Goal: Ask a question

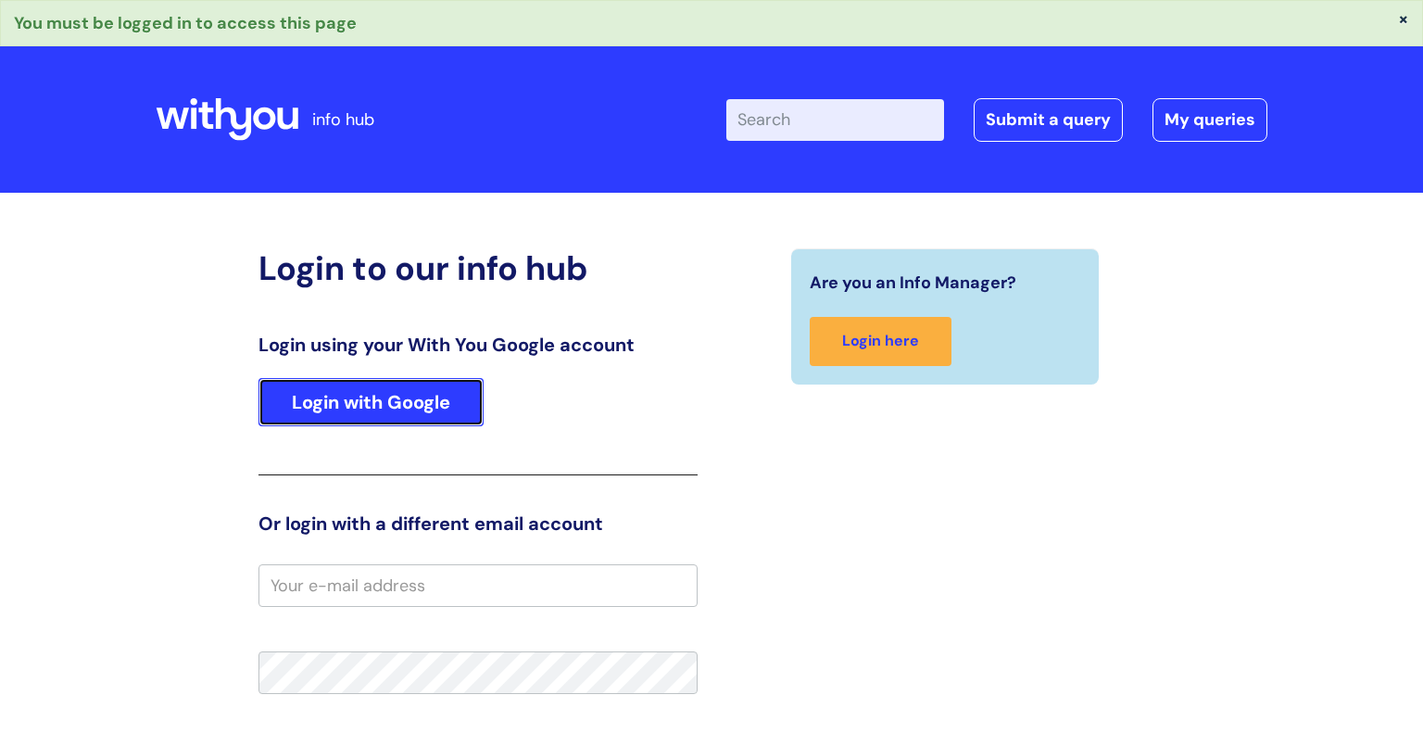
click at [416, 393] on link "Login with Google" at bounding box center [370, 402] width 225 height 48
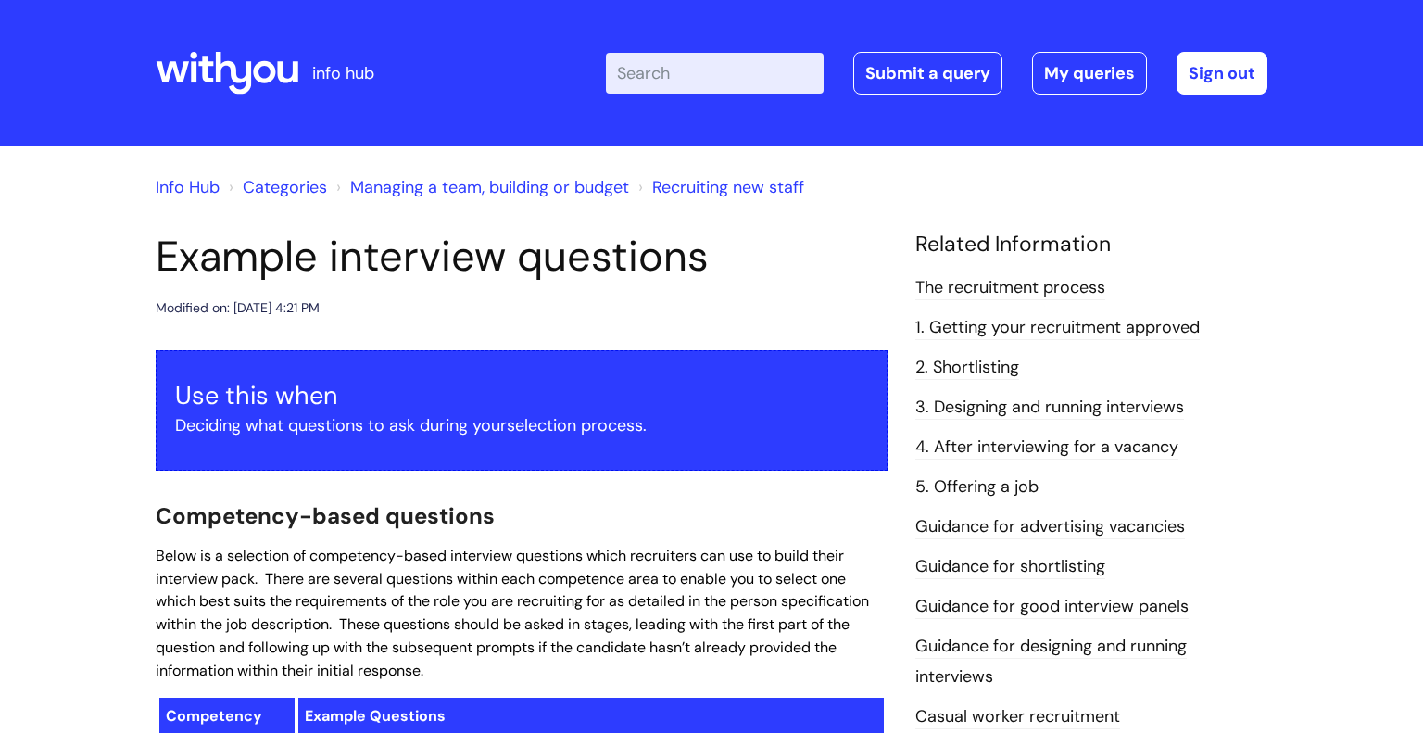
click at [741, 80] on input "Enter your search term here..." at bounding box center [715, 73] width 218 height 41
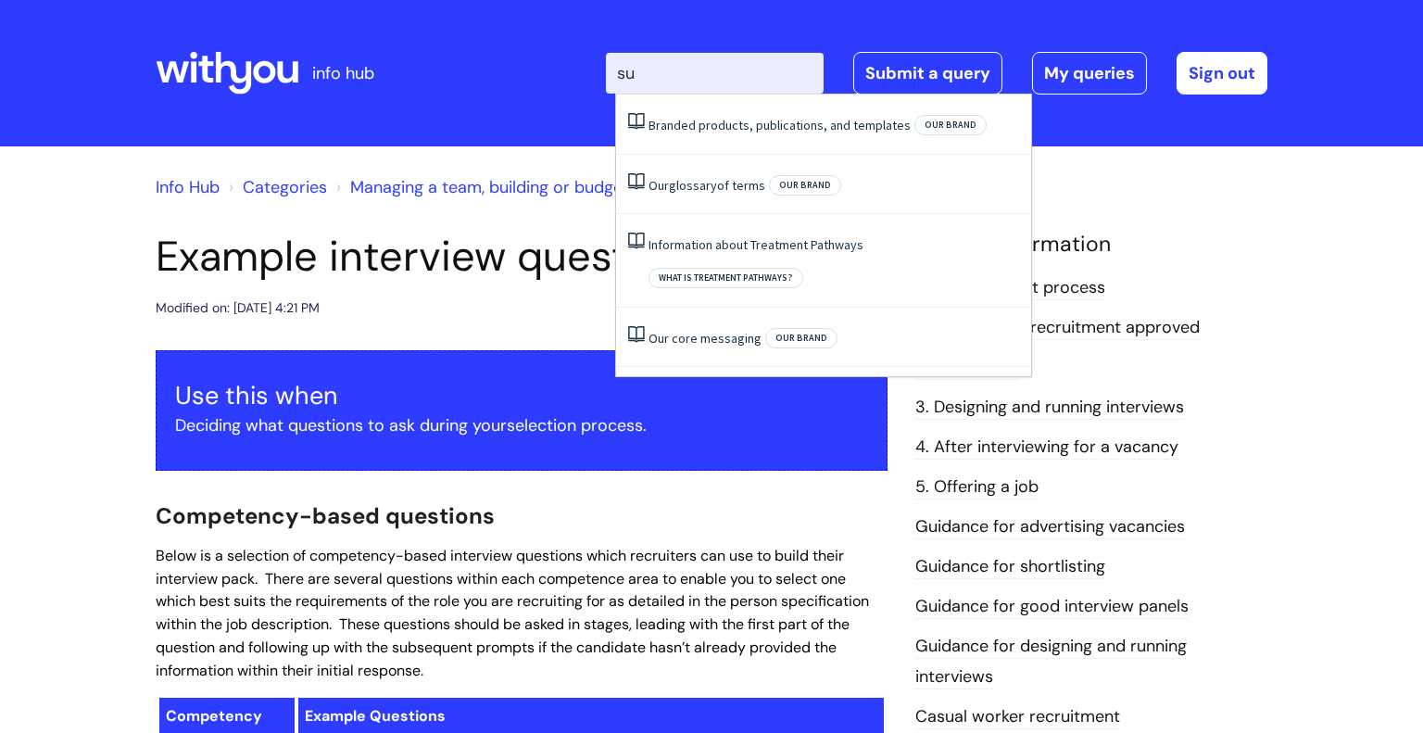
type input "s"
